Goal: Information Seeking & Learning: Learn about a topic

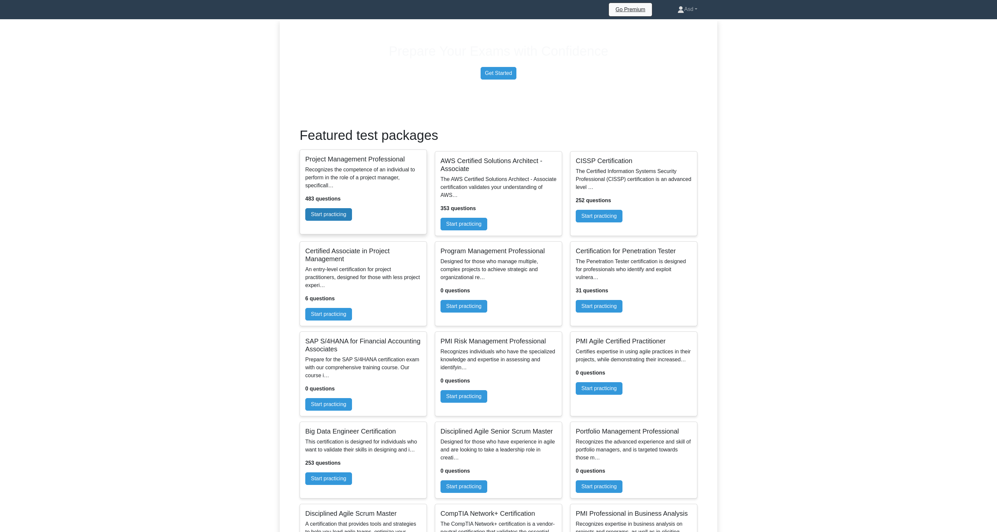
click at [352, 221] on link "Start practicing" at bounding box center [328, 214] width 47 height 13
click at [487, 229] on link "Start practicing" at bounding box center [463, 222] width 47 height 13
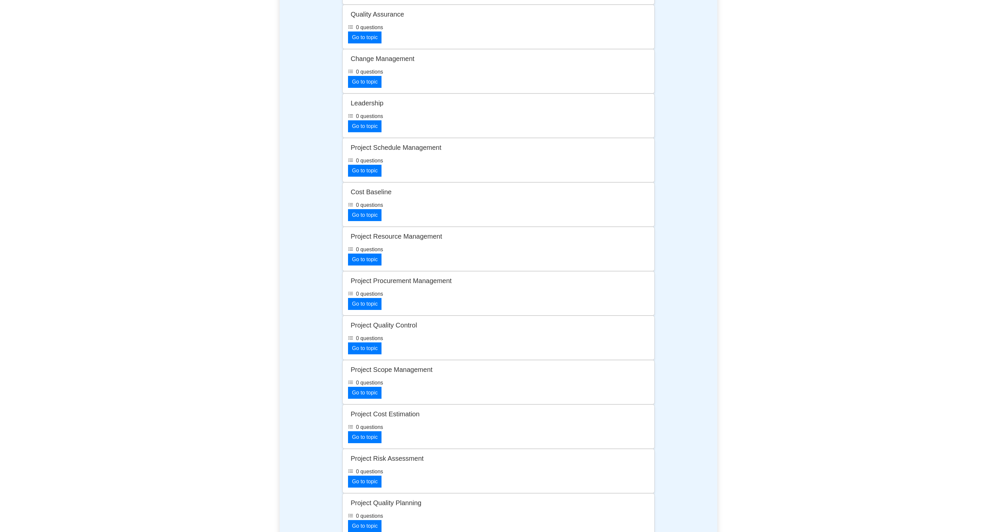
scroll to position [964, 0]
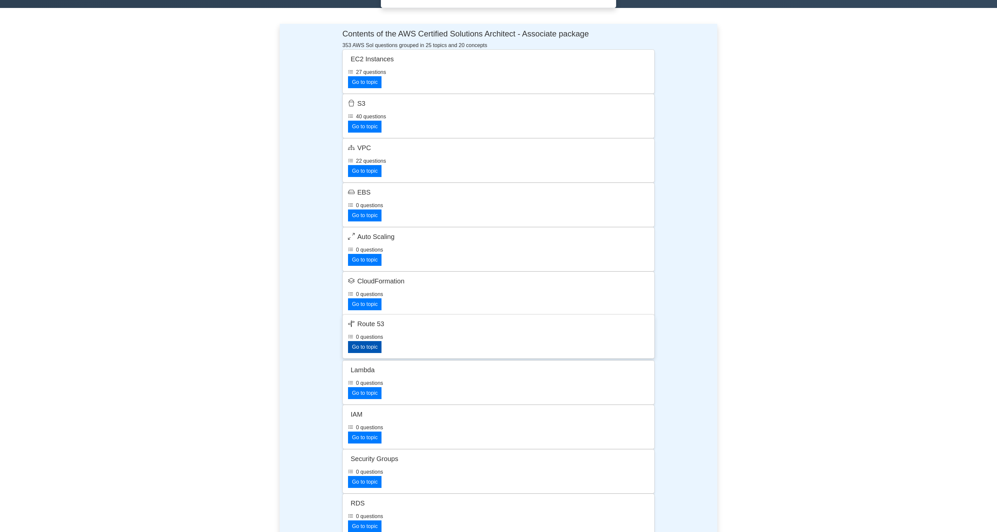
scroll to position [365, 0]
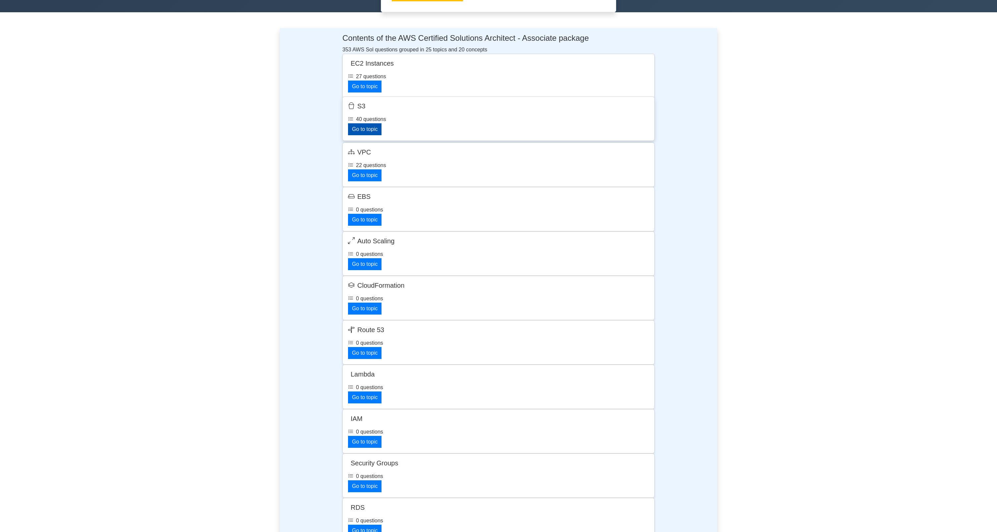
click at [381, 135] on link "Go to topic" at bounding box center [364, 129] width 33 height 12
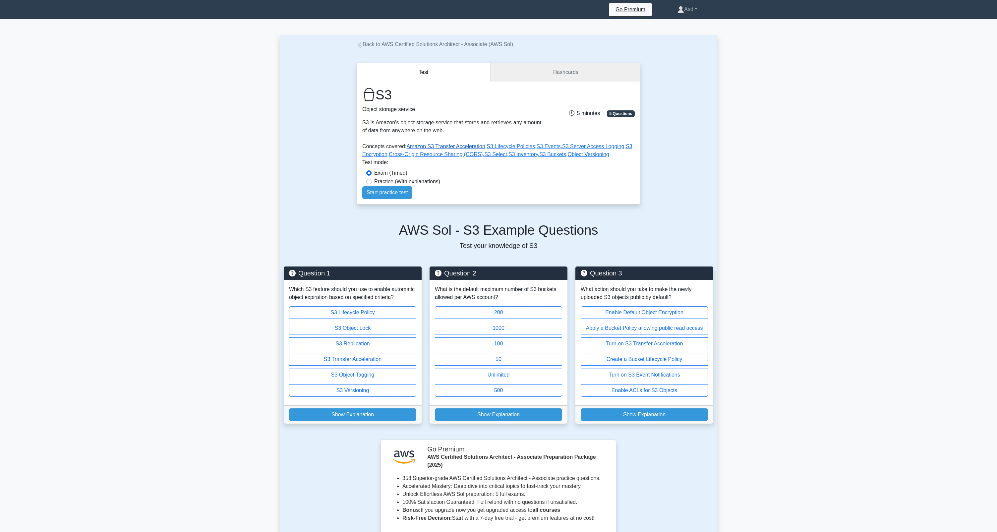
click at [461, 149] on link "Amazon S3 Transfer Acceleration" at bounding box center [445, 147] width 79 height 6
click at [507, 157] on link "S3 Select" at bounding box center [495, 154] width 23 height 6
click at [532, 157] on link "S3 Inventory" at bounding box center [522, 154] width 29 height 6
click at [566, 157] on link "S3 Buckets" at bounding box center [552, 154] width 27 height 6
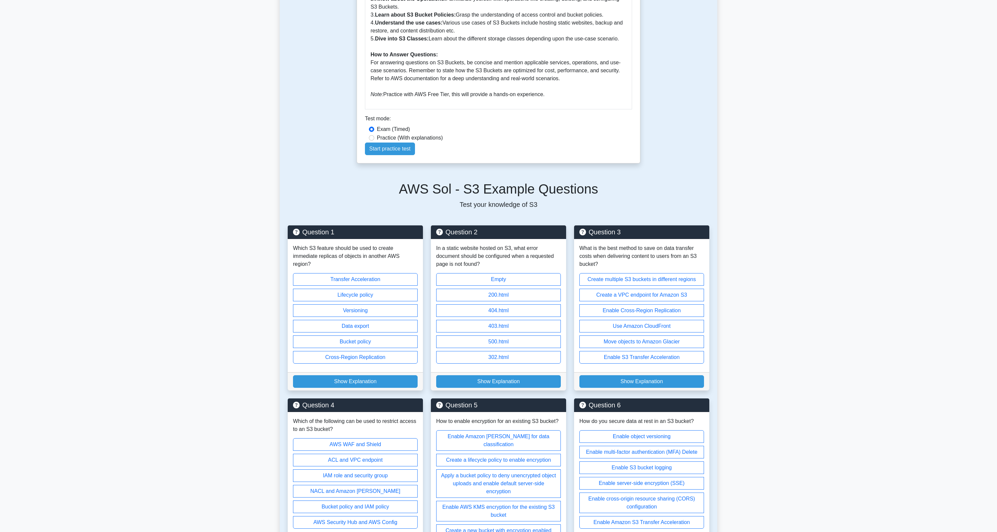
scroll to position [276, 0]
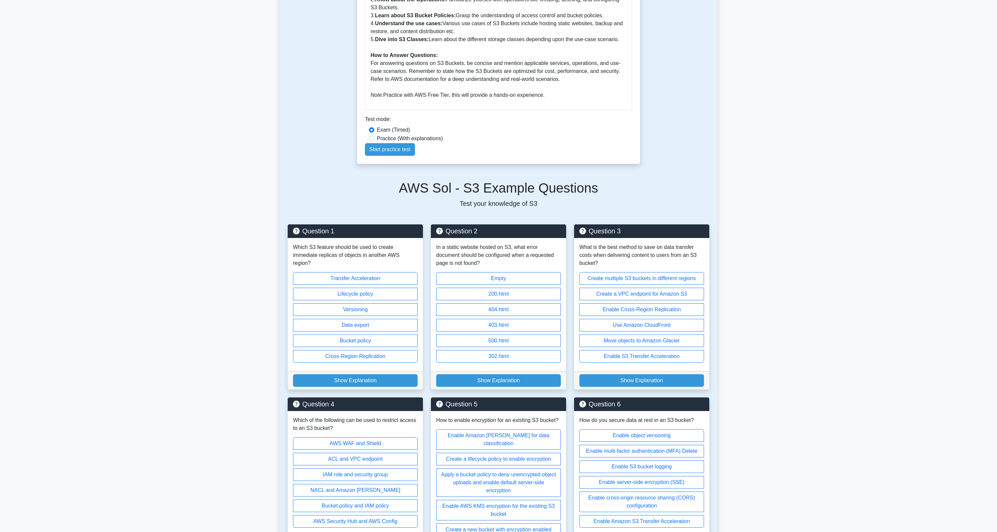
click at [713, 292] on div "Question 3 What is the best method to save on data transfer costs when deliveri…" at bounding box center [641, 306] width 143 height 165
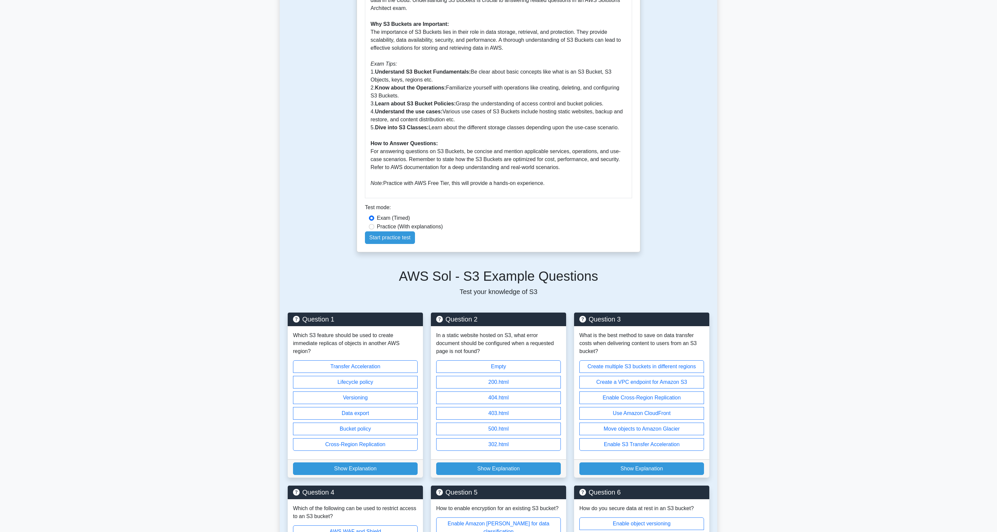
click at [746, 318] on main "Back to S3 S3 Buckets 5 minutes 5 Questions Guide to Answering Questions on S3 …" at bounding box center [498, 364] width 997 height 1066
click at [718, 262] on main "Back to S3 S3 Buckets 5 minutes 5 Questions Guide to Answering Questions on S3 …" at bounding box center [498, 364] width 997 height 1066
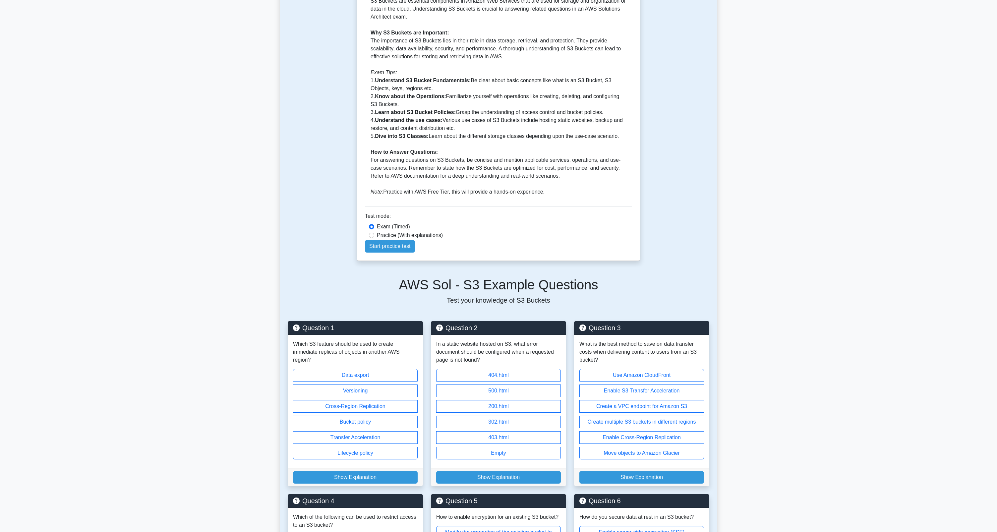
click at [738, 367] on main "Back to S3 S3 Buckets 5 minutes 5 Questions Guide to Answering Questions on S3 …" at bounding box center [498, 373] width 997 height 1066
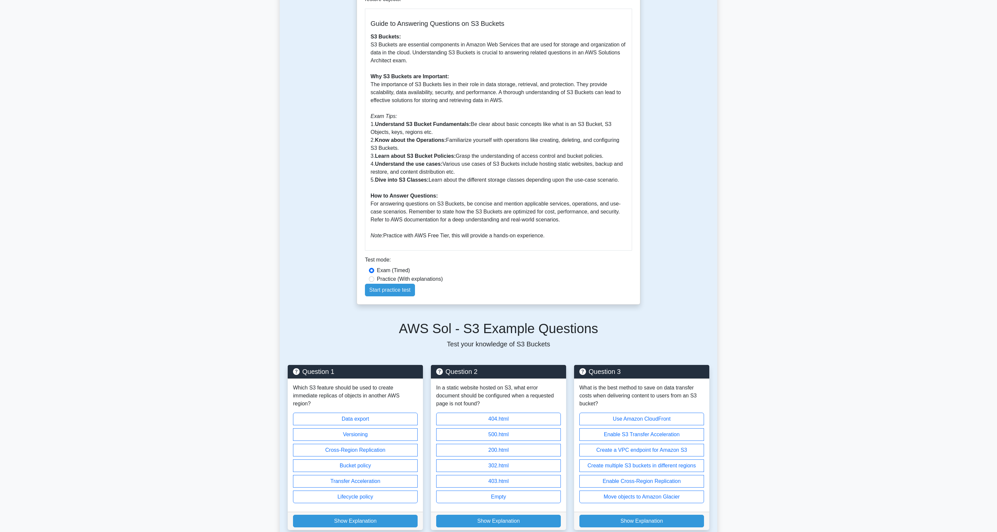
scroll to position [138, 0]
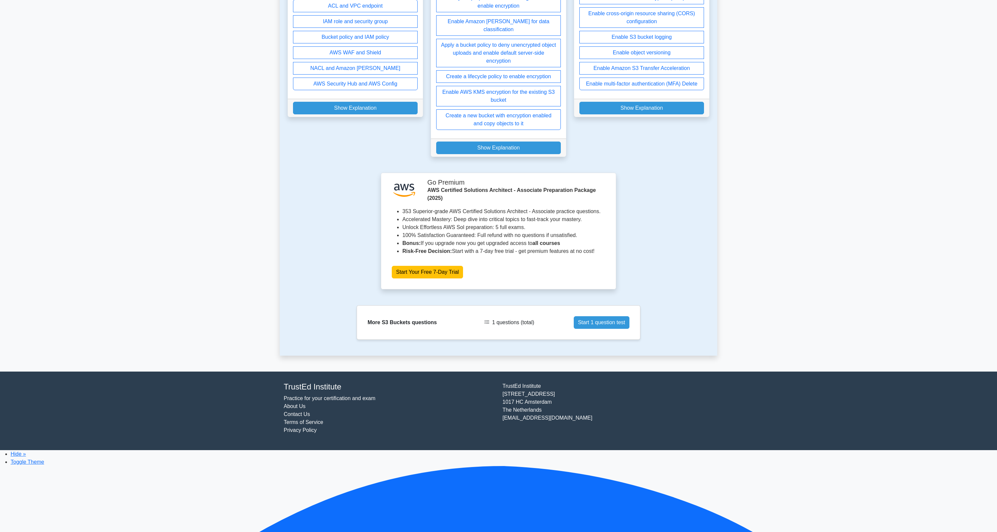
scroll to position [771, 0]
